Goal: Check status: Check status

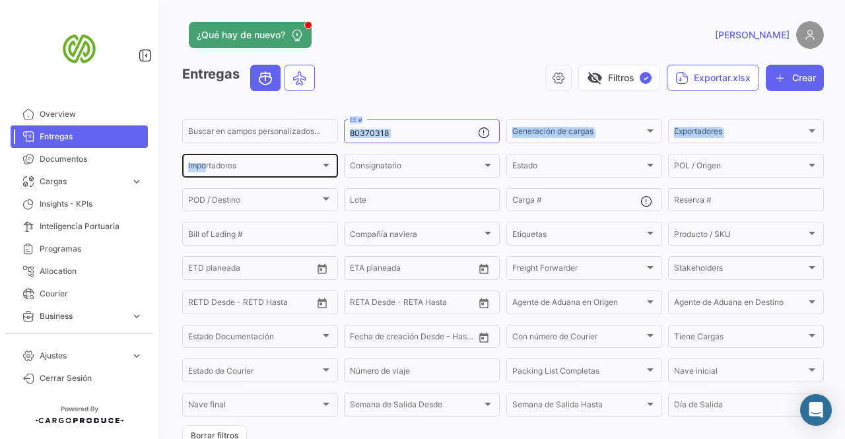
drag, startPoint x: 415, startPoint y: 125, endPoint x: 182, endPoint y: 170, distance: 237.4
click at [0, 0] on div "Buscar en campos personalizados... 80370318 EE # Generación de cargas Generació…" at bounding box center [0, 0] width 0 height 0
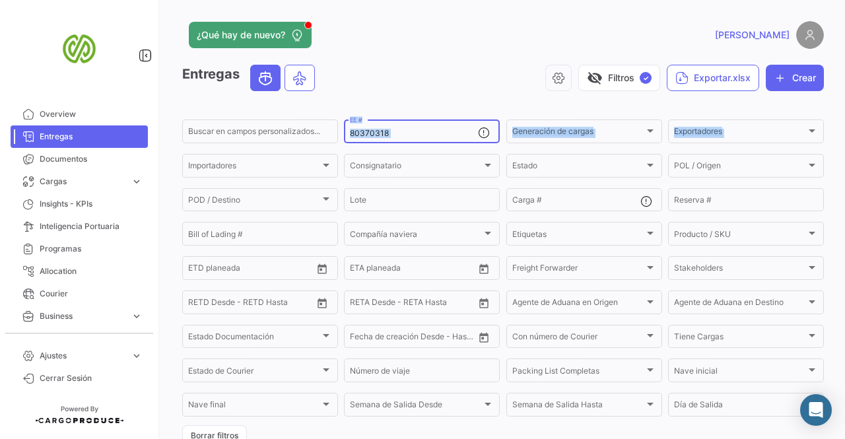
drag, startPoint x: 384, startPoint y: 141, endPoint x: 392, endPoint y: 128, distance: 14.8
click at [385, 141] on div "80370318 EE #" at bounding box center [414, 130] width 128 height 26
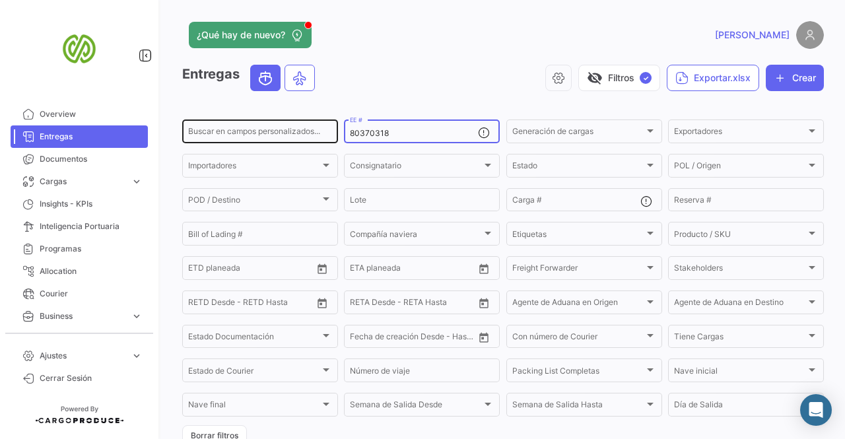
drag, startPoint x: 403, startPoint y: 133, endPoint x: 226, endPoint y: 139, distance: 177.7
click at [0, 0] on div "Buscar en campos personalizados... 80370318 EE # Generación de cargas Generació…" at bounding box center [0, 0] width 0 height 0
paste input "49670"
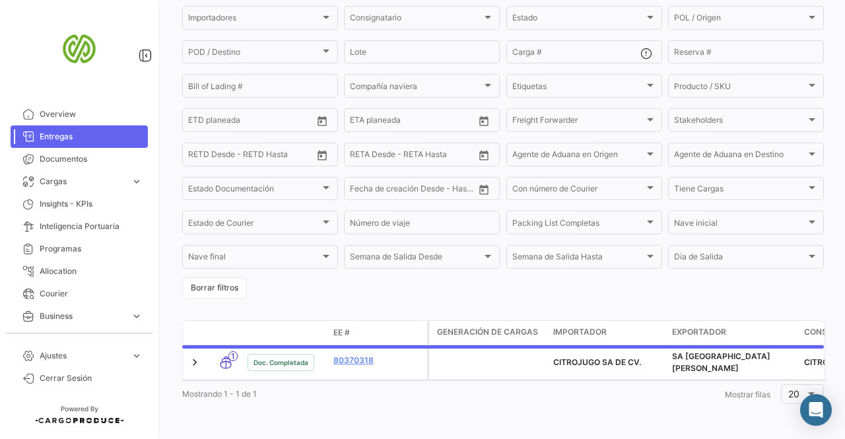
scroll to position [156, 0]
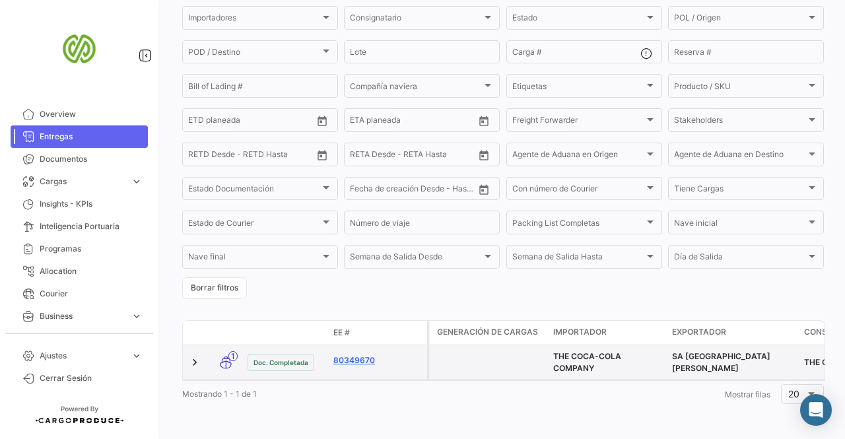
type input "80349670"
click at [349, 356] on link "80349670" at bounding box center [377, 360] width 88 height 12
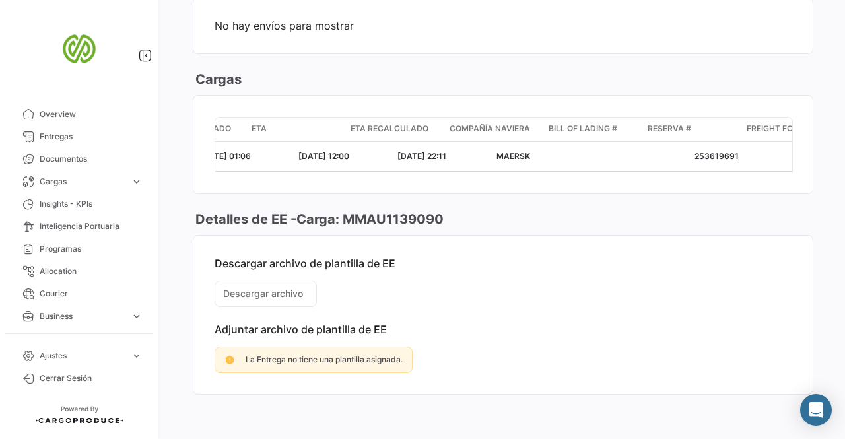
scroll to position [0, 533]
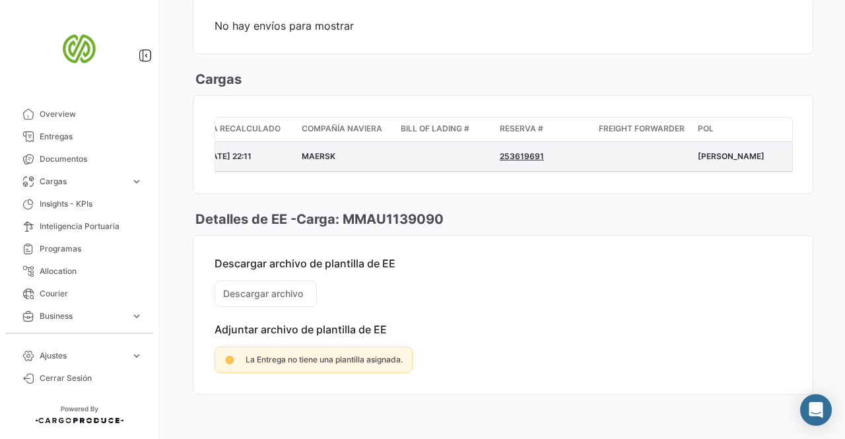
click at [518, 161] on tcxspan "253619691" at bounding box center [522, 156] width 44 height 10
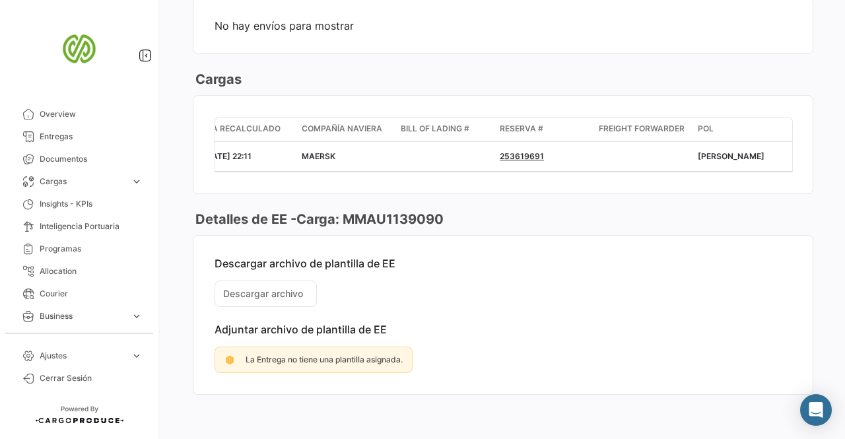
click at [591, 323] on mat-card-content "Descargar archivo de plantilla de EE Descargar archivo Adjuntar archivo de plan…" at bounding box center [502, 315] width 619 height 158
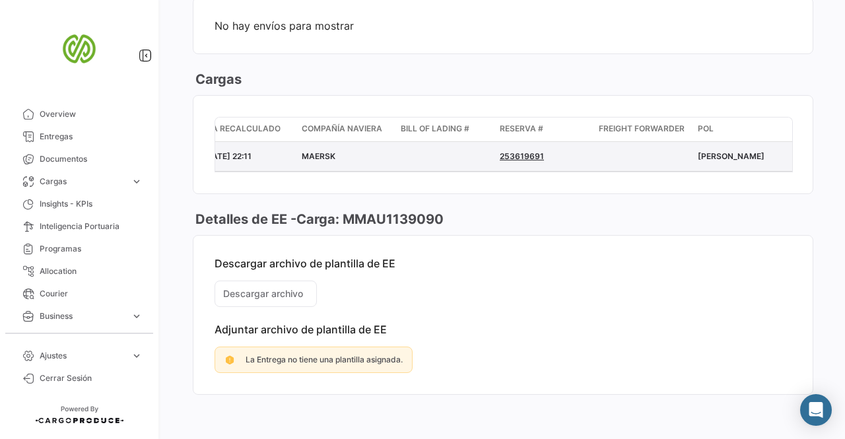
click at [529, 156] on datatable-body-cell "253619691" at bounding box center [543, 156] width 99 height 29
click at [535, 160] on tcxspan "253619691" at bounding box center [522, 156] width 44 height 10
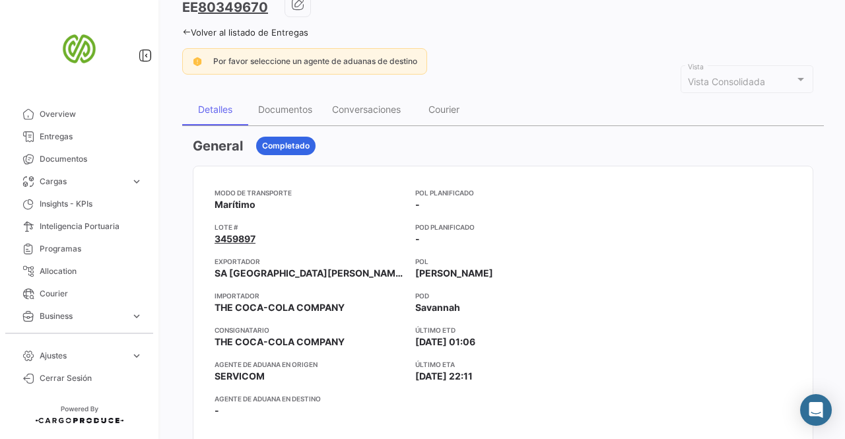
scroll to position [66, 0]
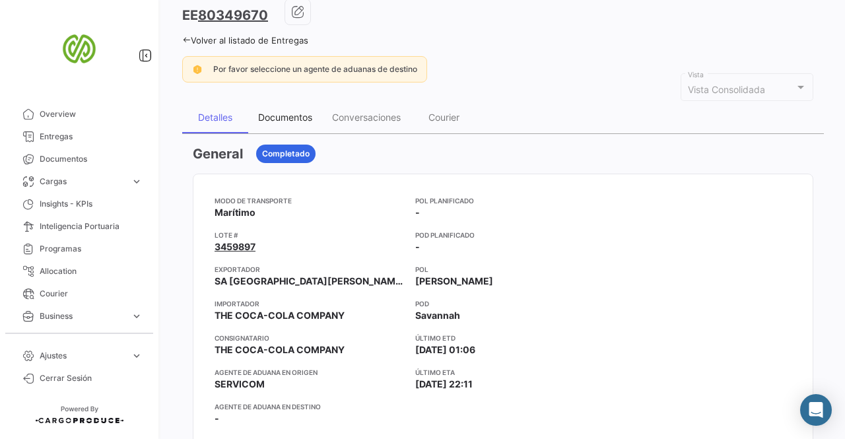
click at [294, 119] on div "Documentos" at bounding box center [285, 117] width 54 height 11
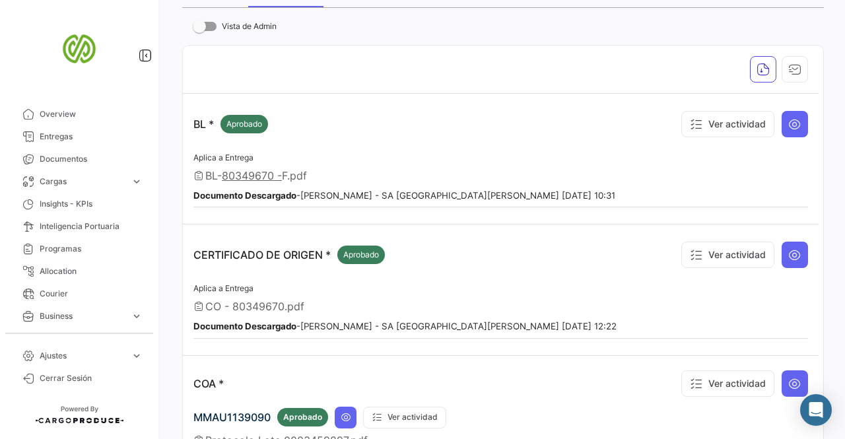
scroll to position [198, 0]
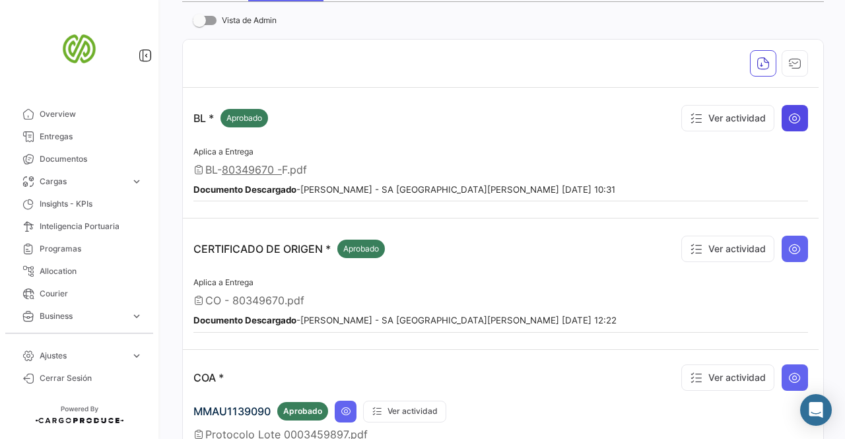
click at [789, 112] on icon at bounding box center [794, 118] width 13 height 13
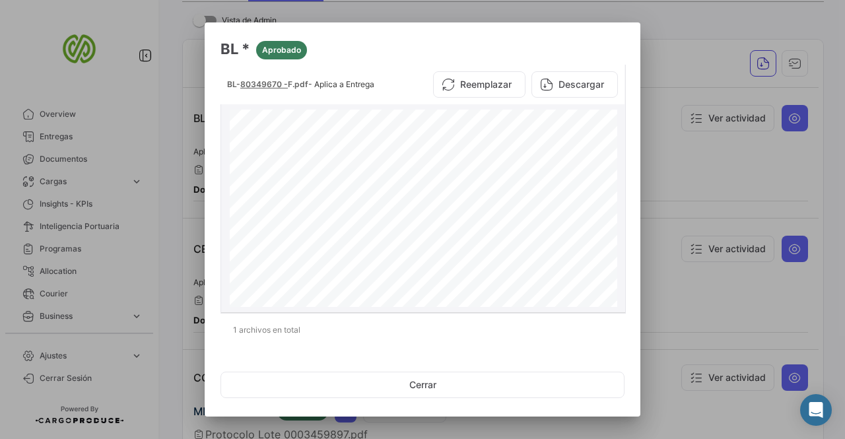
scroll to position [132, 0]
click at [582, 94] on button "Descargar" at bounding box center [574, 84] width 86 height 26
click at [149, 55] on div at bounding box center [422, 219] width 845 height 439
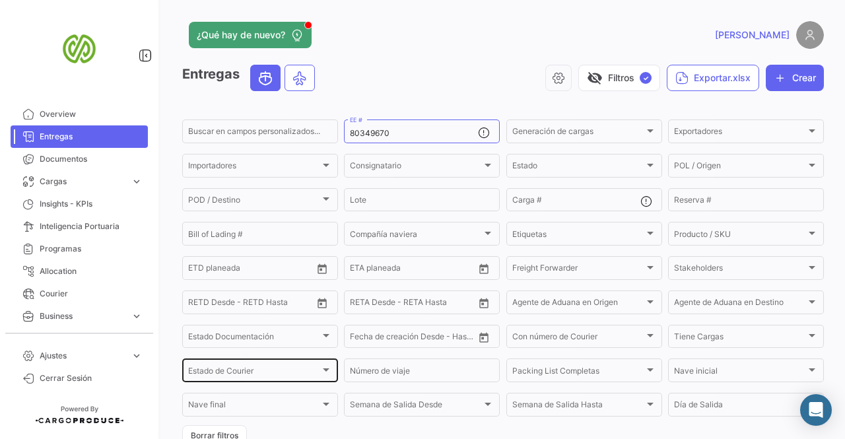
scroll to position [161, 0]
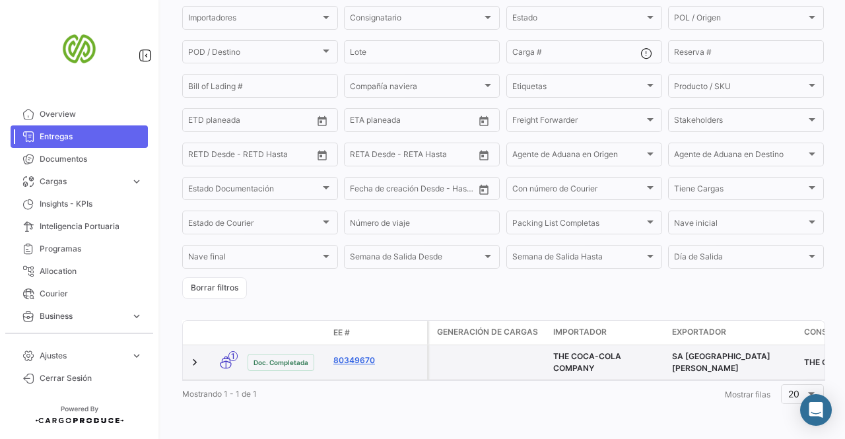
click at [342, 354] on link "80349670" at bounding box center [377, 360] width 88 height 12
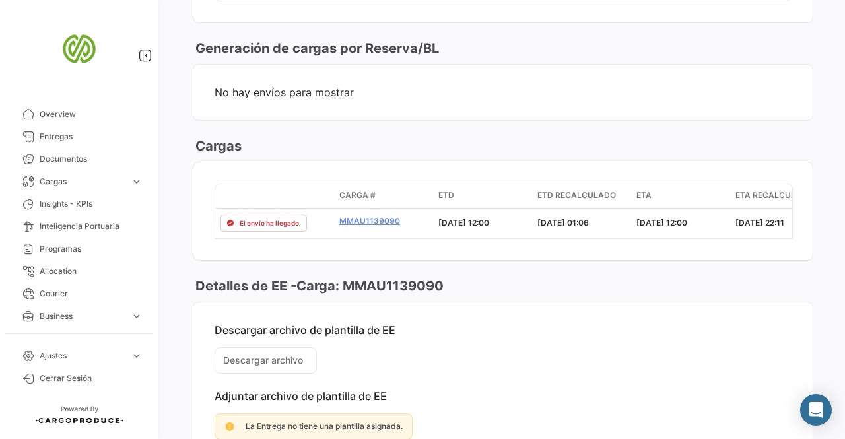
scroll to position [924, 0]
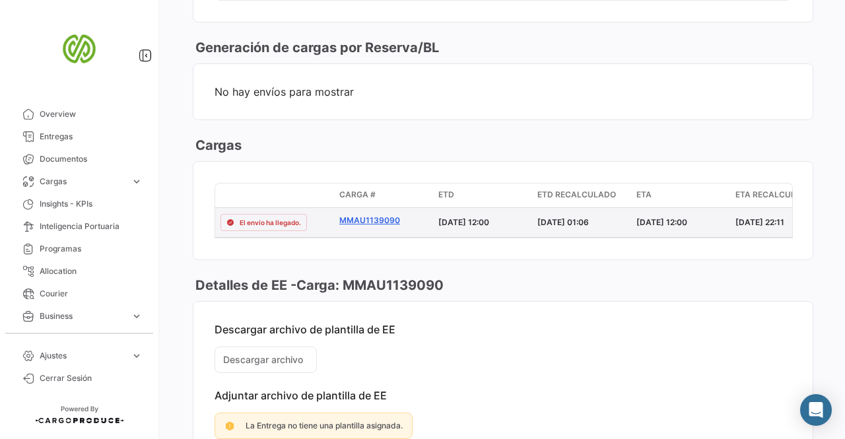
drag, startPoint x: 376, startPoint y: 228, endPoint x: 407, endPoint y: 229, distance: 30.4
copy div "El envío ha llegado. MMAU1139090"
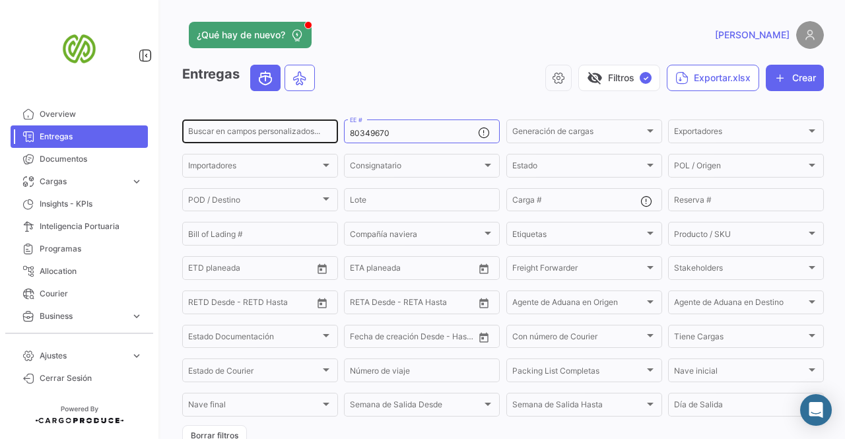
drag, startPoint x: 407, startPoint y: 129, endPoint x: 321, endPoint y: 127, distance: 85.8
click at [0, 0] on div "Buscar en campos personalizados... 80349670 EE # Generación de cargas Generació…" at bounding box center [0, 0] width 0 height 0
drag, startPoint x: 395, startPoint y: 134, endPoint x: 218, endPoint y: 127, distance: 177.0
click at [0, 0] on div "Buscar en campos personalizados... 80349670 EE # Generación de cargas Generació…" at bounding box center [0, 0] width 0 height 0
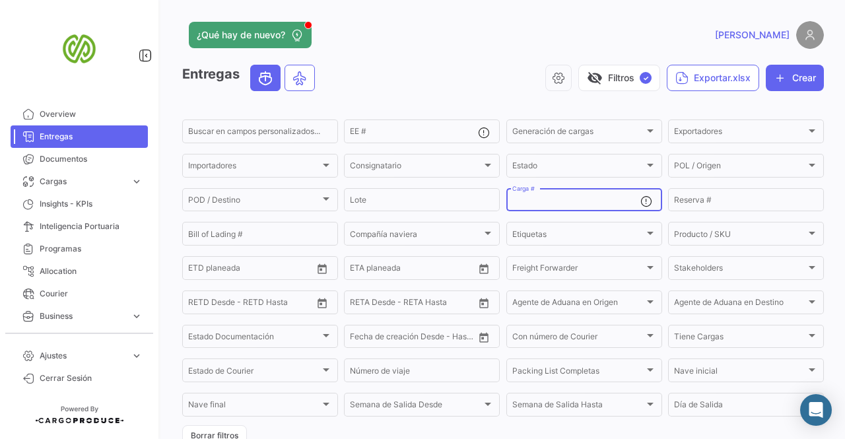
click at [584, 205] on input "Carga #" at bounding box center [576, 201] width 128 height 9
paste input "MMAU1139090"
type input "MMAU1139090"
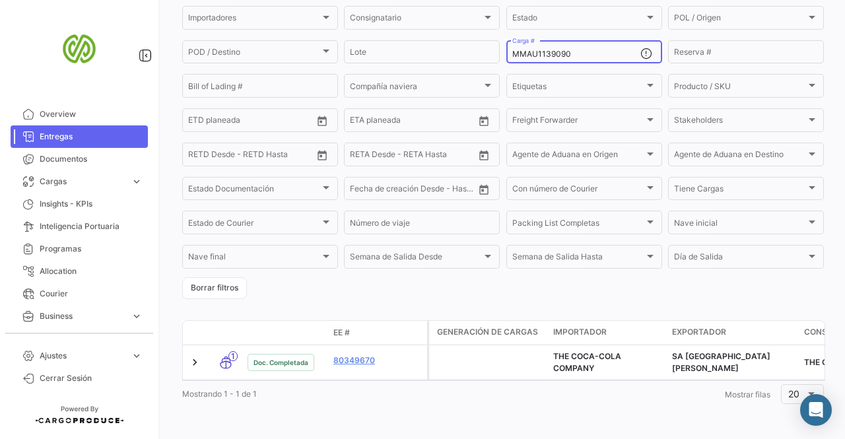
scroll to position [161, 0]
